Goal: Task Accomplishment & Management: Use online tool/utility

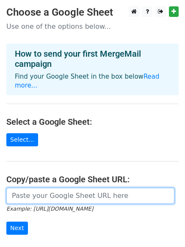
click at [84, 188] on input "url" at bounding box center [90, 196] width 168 height 16
paste input "[URL][DOMAIN_NAME]"
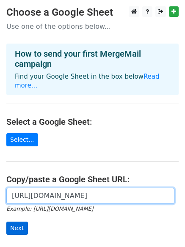
scroll to position [0, 183]
type input "[URL][DOMAIN_NAME]"
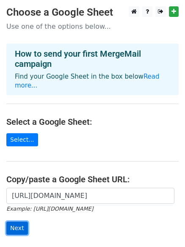
click at [20, 222] on input "Next" at bounding box center [17, 228] width 22 height 13
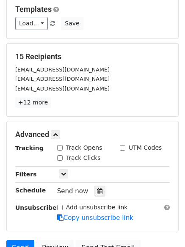
scroll to position [158, 0]
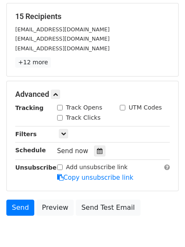
click at [60, 109] on input "Track Opens" at bounding box center [60, 108] width 6 height 6
checkbox input "true"
click at [60, 118] on input "Track Clicks" at bounding box center [60, 118] width 6 height 6
checkbox input "true"
click at [94, 153] on div at bounding box center [99, 151] width 11 height 11
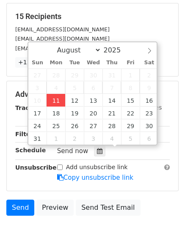
type input "2025-08-11 16:34"
type input "04"
type input "34"
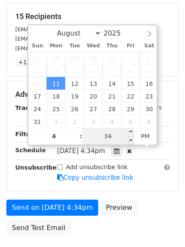
type input "04"
click at [109, 140] on input "34" at bounding box center [108, 136] width 52 height 17
type input "44"
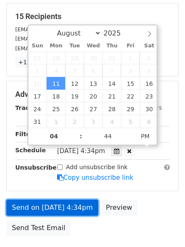
type input "2025-08-11 16:44"
click at [71, 205] on link "Send on Aug 11 at 4:34pm" at bounding box center [52, 208] width 92 height 16
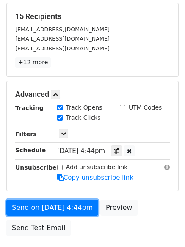
click at [64, 208] on link "Send on Aug 11 at 4:44pm" at bounding box center [52, 208] width 92 height 16
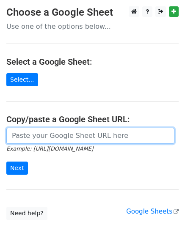
drag, startPoint x: 75, startPoint y: 139, endPoint x: 78, endPoint y: 144, distance: 5.1
click at [75, 139] on input "url" at bounding box center [90, 136] width 168 height 16
type input "https://docs.google.com/spreadsheets/d/18WaMzJkT1SQlfjTXsvDiKxywp5W7et2fcydCR_R…"
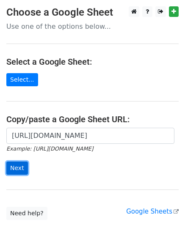
click at [17, 169] on input "Next" at bounding box center [17, 168] width 22 height 13
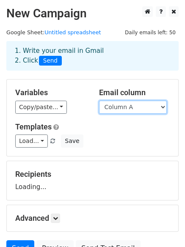
drag, startPoint x: 119, startPoint y: 107, endPoint x: 119, endPoint y: 113, distance: 6.0
click at [119, 107] on select "Column A Column B Column C" at bounding box center [133, 107] width 68 height 13
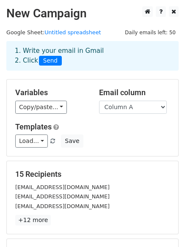
click at [121, 134] on div "Templates Load... No templates saved Save" at bounding box center [92, 135] width 167 height 26
click at [130, 110] on select "Column A Column B Column C" at bounding box center [133, 107] width 68 height 13
select select "Column B"
click at [99, 101] on select "Column A Column B Column C" at bounding box center [133, 107] width 68 height 13
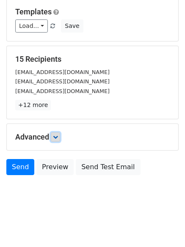
click at [58, 136] on icon at bounding box center [55, 137] width 5 height 5
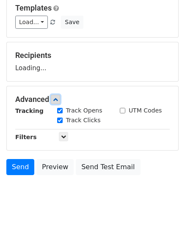
scroll to position [131, 0]
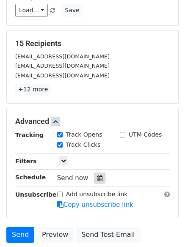
click at [96, 148] on div "Track Clicks" at bounding box center [82, 146] width 63 height 10
click at [97, 175] on icon at bounding box center [100, 178] width 6 height 6
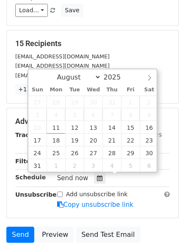
scroll to position [198, 0]
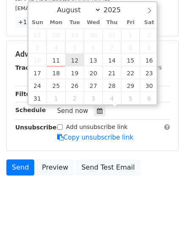
type input "2025-08-12 12:00"
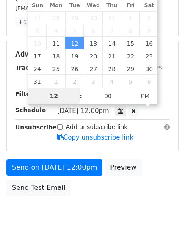
scroll to position [185, 0]
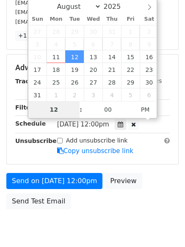
type input "5"
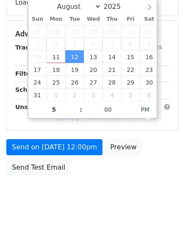
type input "2025-08-12 17:00"
click at [75, 138] on form "Variables Copy/paste... {{Column A}} {{Column B}} {{Column C}} Email column Col…" at bounding box center [92, 38] width 172 height 286
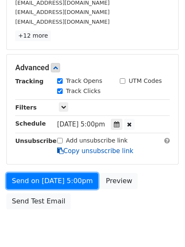
click at [76, 153] on form "Variables Copy/paste... {{Column A}} {{Column B}} {{Column C}} Email column Col…" at bounding box center [92, 54] width 172 height 319
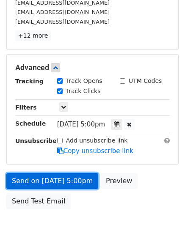
click at [73, 181] on link "Send on Aug 12 at 5:00pm" at bounding box center [52, 181] width 92 height 16
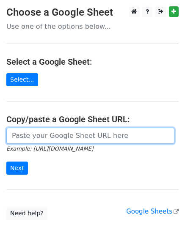
click at [48, 136] on input "url" at bounding box center [90, 136] width 168 height 16
type input "[URL][DOMAIN_NAME]"
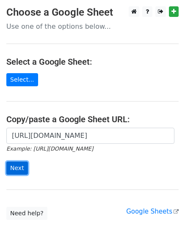
click at [23, 171] on input "Next" at bounding box center [17, 168] width 22 height 13
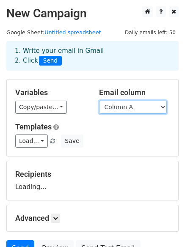
drag, startPoint x: 0, startPoint y: 0, endPoint x: 119, endPoint y: 110, distance: 161.9
click at [117, 106] on select "Column A Column B Column C" at bounding box center [133, 107] width 68 height 13
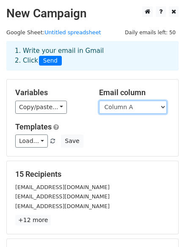
drag, startPoint x: 127, startPoint y: 105, endPoint x: 129, endPoint y: 113, distance: 7.8
click at [127, 105] on select "Column A Column B Column C" at bounding box center [133, 107] width 68 height 13
select select "Column C"
click at [99, 101] on select "Column A Column B Column C" at bounding box center [133, 107] width 68 height 13
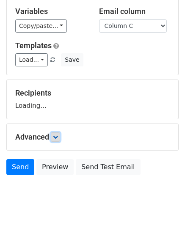
click at [55, 136] on icon at bounding box center [55, 137] width 5 height 5
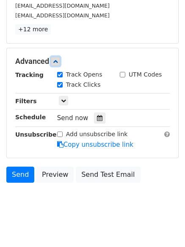
scroll to position [197, 0]
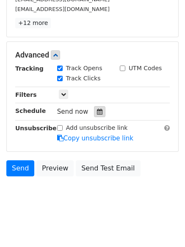
click at [96, 116] on div at bounding box center [99, 111] width 11 height 11
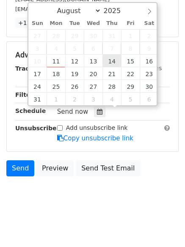
type input "2025-08-14 12:00"
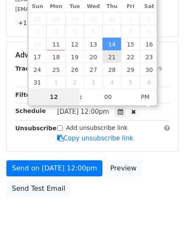
scroll to position [185, 0]
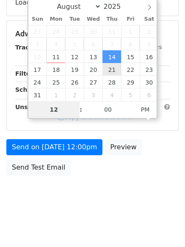
type input "7"
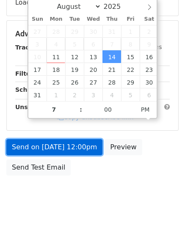
type input "2025-08-14 19:00"
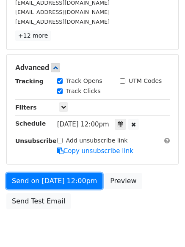
drag, startPoint x: 75, startPoint y: 151, endPoint x: 83, endPoint y: 164, distance: 16.2
click at [75, 151] on form "Variables Copy/paste... {{Column A}} {{Column B}} {{Column C}} Email column Col…" at bounding box center [92, 54] width 172 height 319
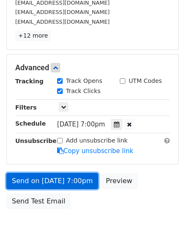
click at [49, 180] on link "Send on Aug 14 at 7:00pm" at bounding box center [52, 181] width 92 height 16
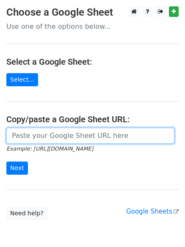
click at [63, 137] on input "url" at bounding box center [90, 136] width 168 height 16
type input "https://docs.google.com/spreadsheets/d/18WaMzJkT1SQlfjTXsvDiKxywp5W7et2fcydCR_R…"
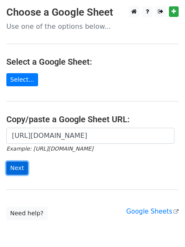
click at [22, 166] on input "Next" at bounding box center [17, 168] width 22 height 13
click at [138, 62] on h4 "Select a Google Sheet:" at bounding box center [92, 62] width 172 height 10
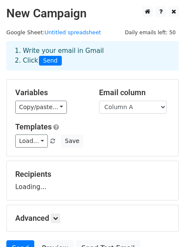
click at [136, 103] on select "Column A Column B Column C" at bounding box center [133, 107] width 68 height 13
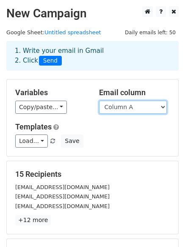
click at [126, 109] on select "Column A Column B Column C" at bounding box center [133, 107] width 68 height 13
select select "Column B"
click at [99, 101] on select "Column A Column B Column C" at bounding box center [133, 107] width 68 height 13
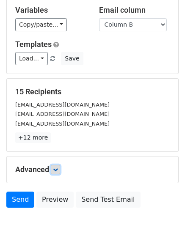
click at [60, 165] on link at bounding box center [55, 169] width 9 height 9
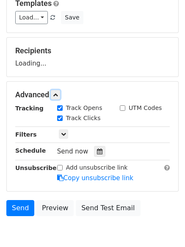
scroll to position [131, 0]
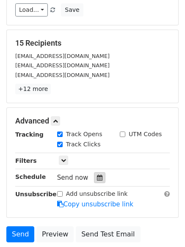
click at [94, 145] on label "Track Clicks" at bounding box center [83, 144] width 35 height 9
click at [63, 145] on input "Track Clicks" at bounding box center [60, 145] width 6 height 6
checkbox input "false"
click at [98, 177] on icon at bounding box center [100, 178] width 6 height 6
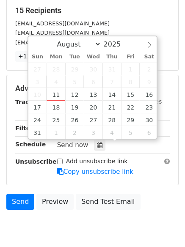
scroll to position [198, 0]
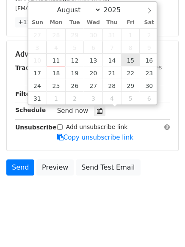
type input "2025-08-15 12:00"
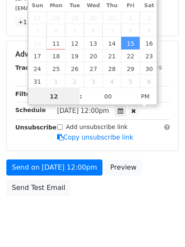
scroll to position [0, 0]
type input "8"
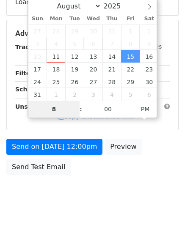
scroll to position [185, 0]
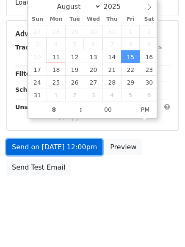
type input "2025-08-15 20:00"
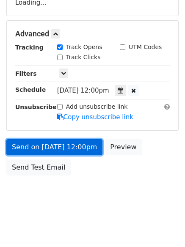
click at [86, 153] on link "Send on Aug 15 at 12:00pm" at bounding box center [54, 147] width 96 height 16
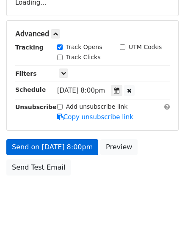
click at [86, 178] on div "Send on Aug 15 at 8:00pm Preview Send Test Email" at bounding box center [92, 159] width 185 height 41
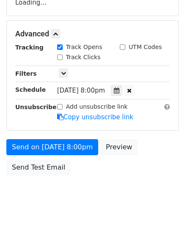
click at [79, 137] on form "Variables Copy/paste... {{Column A}} {{Column B}} {{Column C}} Email column Col…" at bounding box center [92, 38] width 172 height 286
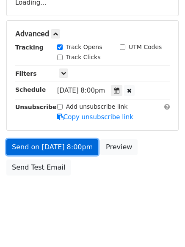
click at [80, 144] on link "Send on Aug 15 at 8:00pm" at bounding box center [52, 147] width 92 height 16
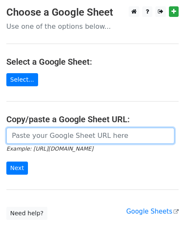
drag, startPoint x: 69, startPoint y: 133, endPoint x: 75, endPoint y: 141, distance: 10.0
click at [69, 133] on input "url" at bounding box center [90, 136] width 168 height 16
type input "[URL][DOMAIN_NAME]"
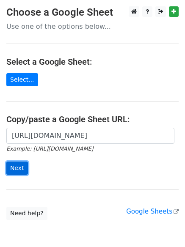
click at [20, 165] on input "Next" at bounding box center [17, 168] width 22 height 13
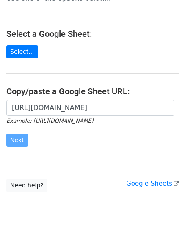
scroll to position [41, 0]
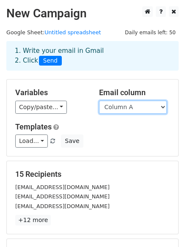
click at [129, 103] on select "Column A Column B Column C" at bounding box center [133, 107] width 68 height 13
select select "Column C"
click at [99, 101] on select "Column A Column B Column C" at bounding box center [133, 107] width 68 height 13
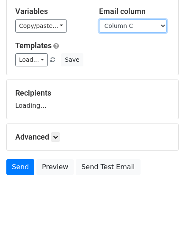
scroll to position [81, 0]
click at [58, 142] on div "Advanced Tracking Track Opens UTM Codes Track Clicks Filters Only include sprea…" at bounding box center [93, 137] width 172 height 26
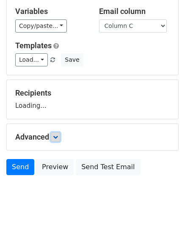
click at [60, 138] on link at bounding box center [55, 137] width 9 height 9
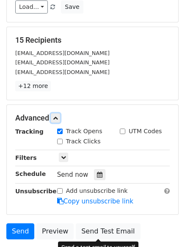
scroll to position [193, 0]
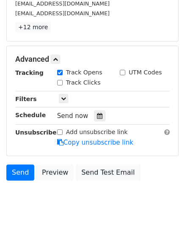
click at [61, 83] on input "Track Clicks" at bounding box center [60, 83] width 6 height 6
checkbox input "true"
click at [96, 120] on div at bounding box center [99, 116] width 11 height 11
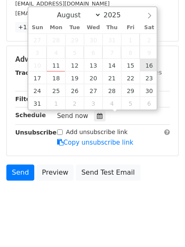
type input "[DATE] 12:00"
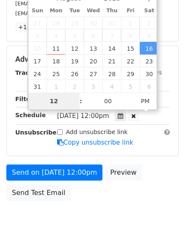
type input "9"
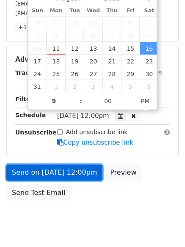
type input "[DATE] 21:00"
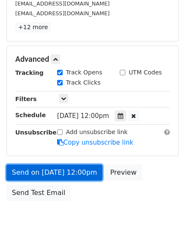
click at [66, 172] on link "Send on [DATE] 12:00pm" at bounding box center [54, 173] width 96 height 16
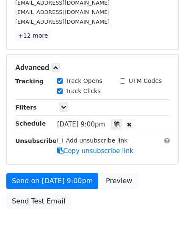
scroll to position [193, 0]
